Goal: Submit feedback/report problem: Submit feedback/report problem

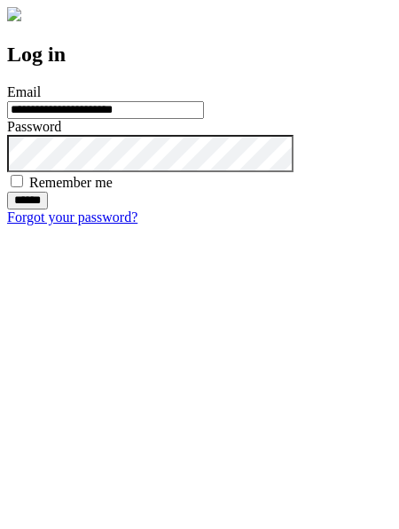
type input "**********"
click at [48, 209] on input "******" at bounding box center [27, 201] width 41 height 18
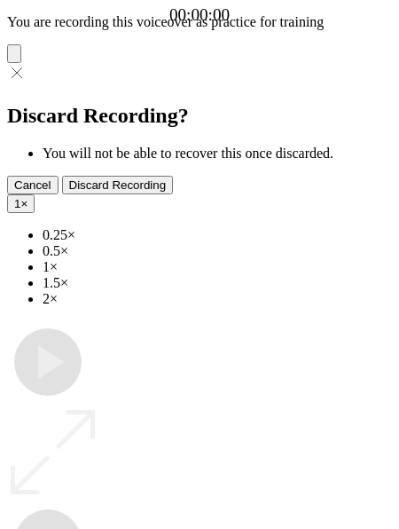
type input "**********"
